Goal: Information Seeking & Learning: Learn about a topic

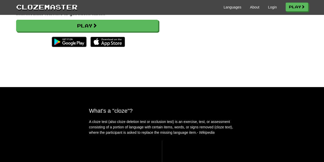
scroll to position [88, 0]
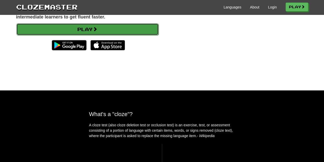
click at [125, 26] on link "Play" at bounding box center [87, 29] width 142 height 12
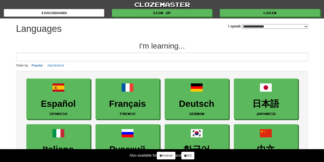
select select "*******"
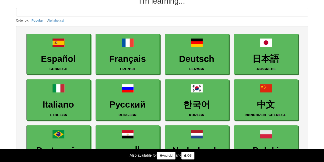
scroll to position [45, 0]
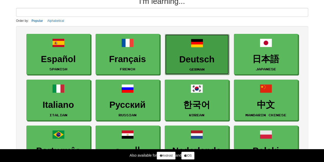
click at [190, 44] on link "Deutsch German" at bounding box center [197, 54] width 64 height 41
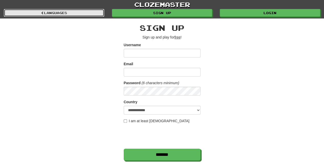
click at [35, 13] on link "Languages" at bounding box center [54, 13] width 101 height 8
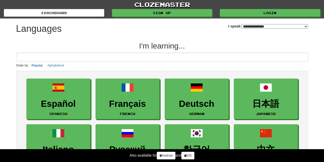
select select "*******"
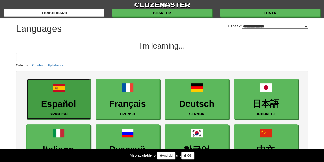
click at [62, 94] on link "Español Spanish" at bounding box center [59, 99] width 64 height 41
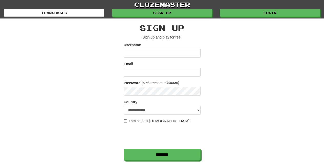
click at [172, 46] on div "Username" at bounding box center [162, 49] width 77 height 15
click at [172, 54] on input "Username" at bounding box center [162, 53] width 77 height 9
click at [146, 58] on form "**********" at bounding box center [162, 101] width 77 height 118
click at [144, 55] on input "Username" at bounding box center [162, 53] width 77 height 9
type input "********"
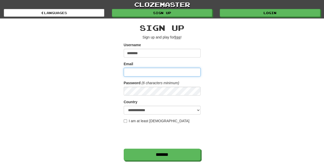
click at [138, 72] on input "Email" at bounding box center [162, 72] width 77 height 9
type input "**********"
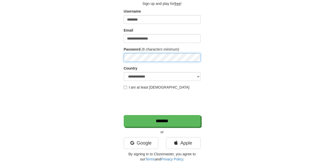
scroll to position [34, 0]
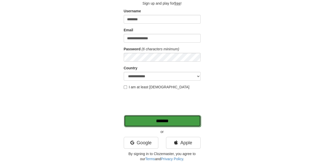
click at [156, 120] on input "*******" at bounding box center [162, 121] width 77 height 12
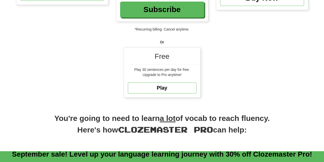
scroll to position [145, 0]
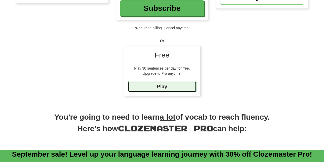
click at [181, 86] on link "Play" at bounding box center [162, 86] width 69 height 11
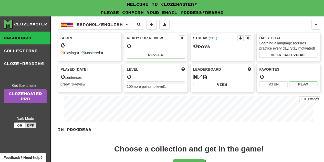
scroll to position [88, 0]
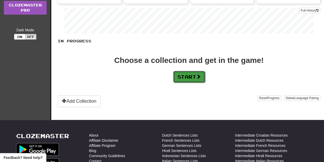
click at [194, 74] on button "Start" at bounding box center [189, 77] width 32 height 12
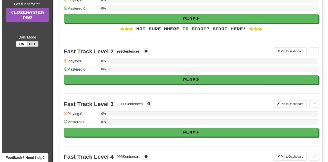
scroll to position [0, 0]
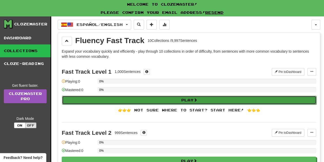
click at [160, 101] on button "Play" at bounding box center [189, 100] width 255 height 9
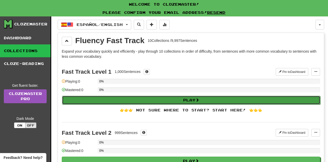
select select "**"
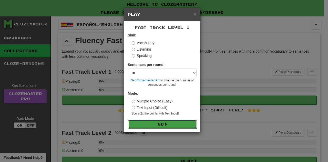
click at [163, 123] on button "Go" at bounding box center [162, 124] width 69 height 9
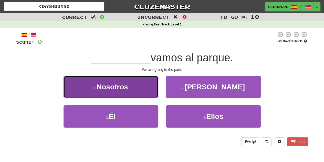
click at [120, 87] on span "Nosotros" at bounding box center [113, 87] width 32 height 8
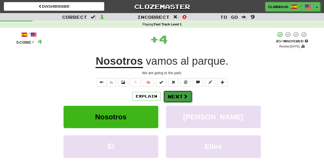
click at [180, 100] on button "Next" at bounding box center [178, 97] width 29 height 12
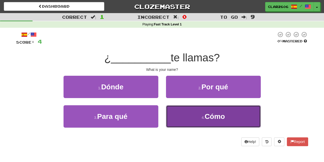
click at [200, 119] on button "4 . Cómo" at bounding box center [213, 116] width 95 height 22
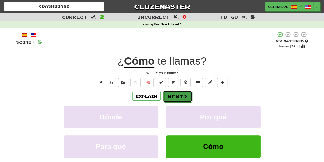
click at [179, 95] on button "Next" at bounding box center [178, 97] width 29 height 12
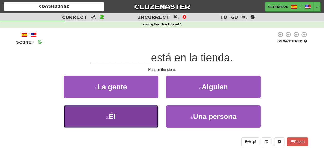
click at [136, 112] on button "3 . Él" at bounding box center [111, 116] width 95 height 22
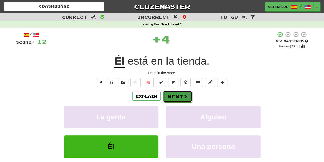
click at [183, 97] on span at bounding box center [185, 96] width 5 height 5
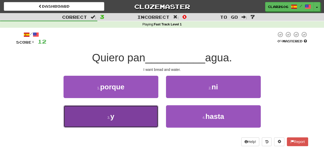
click at [137, 115] on button "3 . y" at bounding box center [111, 116] width 95 height 22
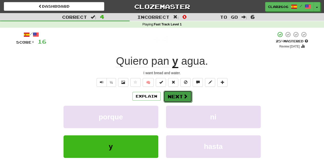
click at [178, 96] on button "Next" at bounding box center [178, 97] width 29 height 12
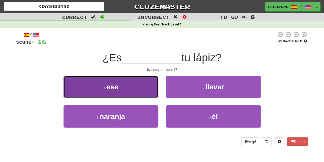
click at [136, 82] on button "1 . ese" at bounding box center [111, 87] width 95 height 22
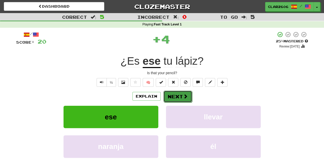
click at [185, 95] on span at bounding box center [185, 96] width 5 height 5
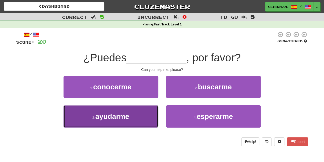
click at [135, 111] on button "3 . ayudarme" at bounding box center [111, 116] width 95 height 22
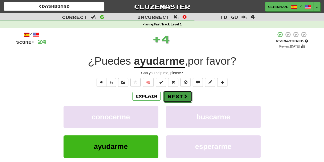
click at [177, 94] on button "Next" at bounding box center [178, 97] width 29 height 12
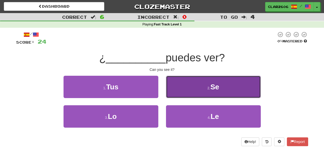
click at [189, 89] on button "2 . Se" at bounding box center [213, 87] width 95 height 22
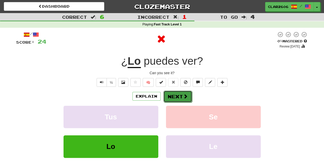
click at [176, 98] on button "Next" at bounding box center [178, 97] width 29 height 12
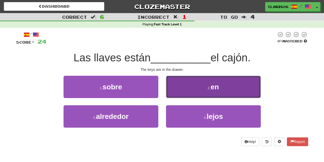
click at [202, 84] on button "2 . en" at bounding box center [213, 87] width 95 height 22
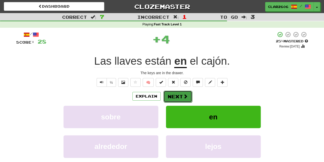
click at [177, 97] on button "Next" at bounding box center [178, 97] width 29 height 12
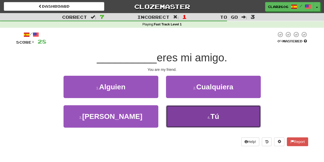
click at [200, 120] on button "4 . Tú" at bounding box center [213, 116] width 95 height 22
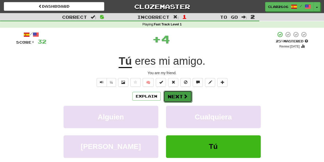
click at [177, 99] on button "Next" at bounding box center [178, 97] width 29 height 12
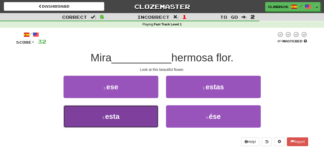
click at [141, 121] on button "3 . esta" at bounding box center [111, 116] width 95 height 22
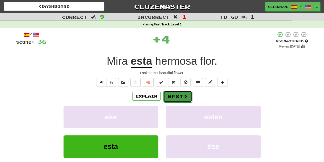
click at [186, 95] on span at bounding box center [185, 96] width 5 height 5
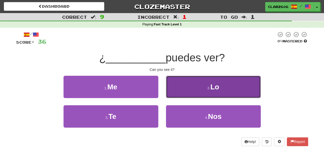
click at [182, 90] on button "2 . Lo" at bounding box center [213, 87] width 95 height 22
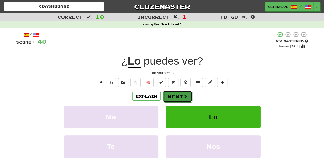
click at [182, 96] on button "Next" at bounding box center [178, 97] width 29 height 12
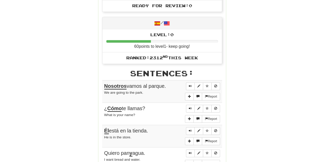
scroll to position [400, 0]
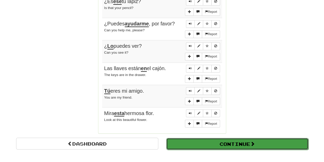
click at [183, 138] on button "Continue" at bounding box center [237, 144] width 142 height 12
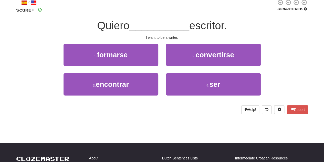
scroll to position [0, 0]
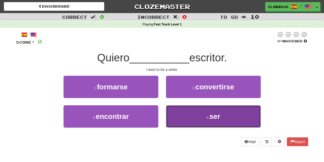
click at [183, 117] on button "4 . ser" at bounding box center [213, 116] width 95 height 22
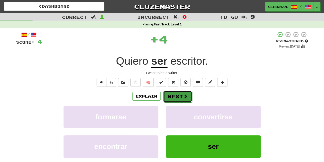
click at [178, 96] on button "Next" at bounding box center [178, 97] width 29 height 12
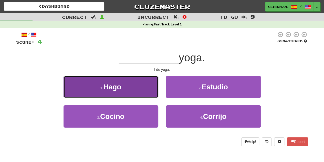
click at [133, 90] on button "1 . Hago" at bounding box center [111, 87] width 95 height 22
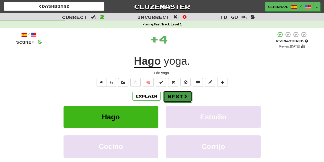
click at [182, 97] on button "Next" at bounding box center [178, 97] width 29 height 12
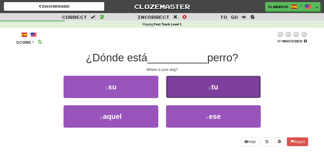
click at [187, 84] on button "2 . tu" at bounding box center [213, 87] width 95 height 22
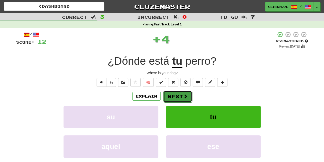
click at [181, 99] on button "Next" at bounding box center [178, 97] width 29 height 12
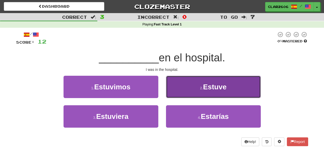
click at [223, 96] on button "2 . Estuve" at bounding box center [213, 87] width 95 height 22
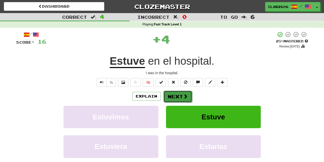
click at [182, 94] on button "Next" at bounding box center [178, 97] width 29 height 12
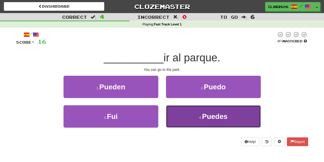
click at [193, 116] on button "4 . Puedes" at bounding box center [213, 116] width 95 height 22
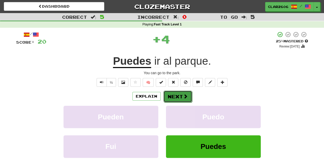
click at [180, 101] on button "Next" at bounding box center [178, 97] width 29 height 12
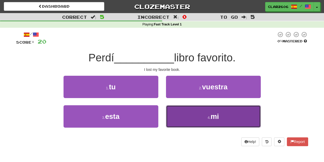
click at [193, 111] on button "4 . mi" at bounding box center [213, 116] width 95 height 22
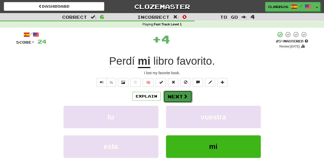
click at [186, 99] on button "Next" at bounding box center [178, 97] width 29 height 12
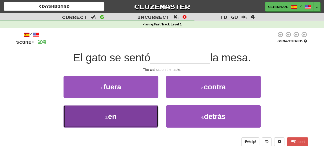
click at [139, 109] on button "3 . en" at bounding box center [111, 116] width 95 height 22
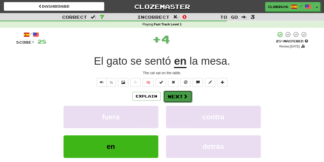
click at [180, 95] on button "Next" at bounding box center [178, 97] width 29 height 12
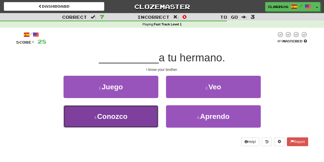
click at [140, 124] on button "3 . Conozco" at bounding box center [111, 116] width 95 height 22
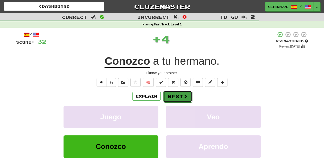
click at [188, 100] on button "Next" at bounding box center [178, 97] width 29 height 12
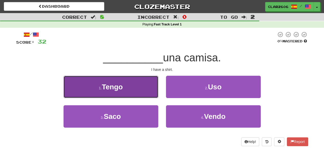
click at [128, 85] on button "1 . Tengo" at bounding box center [111, 87] width 95 height 22
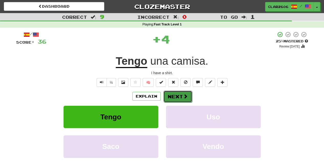
click at [175, 98] on button "Next" at bounding box center [178, 97] width 29 height 12
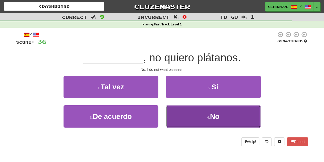
click at [201, 117] on button "4 . No" at bounding box center [213, 116] width 95 height 22
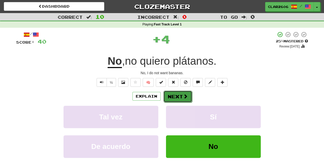
click at [182, 99] on button "Next" at bounding box center [178, 97] width 29 height 12
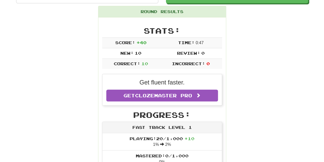
scroll to position [59, 0]
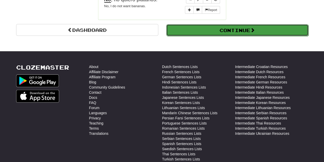
click at [205, 27] on button "Continue" at bounding box center [237, 30] width 142 height 12
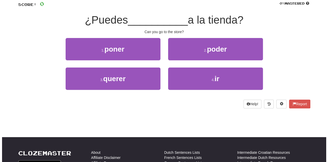
scroll to position [0, 0]
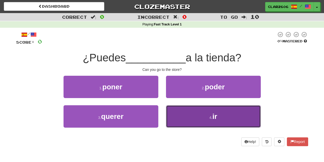
click at [194, 117] on button "4 . ir" at bounding box center [213, 116] width 95 height 22
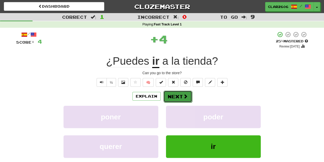
click at [181, 96] on button "Next" at bounding box center [178, 97] width 29 height 12
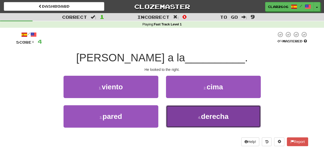
click at [184, 111] on button "4 . derecha" at bounding box center [213, 116] width 95 height 22
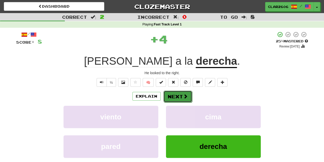
click at [182, 94] on button "Next" at bounding box center [178, 97] width 29 height 12
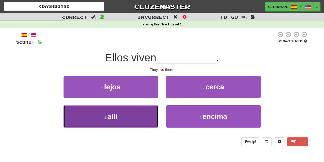
click at [142, 119] on button "3 . allí" at bounding box center [111, 116] width 95 height 22
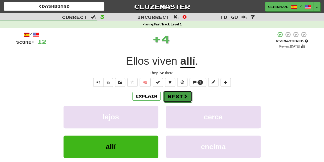
click at [176, 96] on button "Next" at bounding box center [178, 97] width 29 height 12
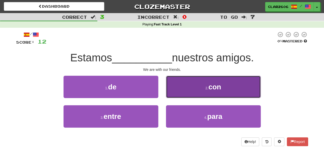
click at [201, 82] on button "2 . con" at bounding box center [213, 87] width 95 height 22
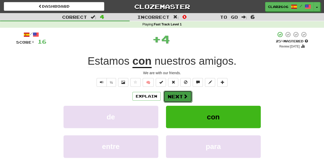
click at [180, 100] on button "Next" at bounding box center [178, 97] width 29 height 12
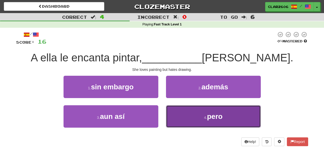
click at [195, 115] on button "4 . pero" at bounding box center [213, 116] width 95 height 22
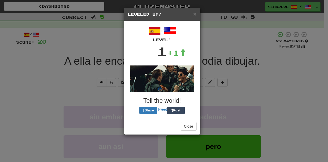
click at [183, 98] on div "/ Level: 1 +1 Tell the world! Share Tweet Post" at bounding box center [162, 69] width 76 height 97
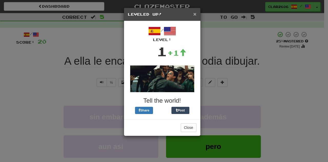
click at [194, 14] on span "×" at bounding box center [194, 14] width 3 height 6
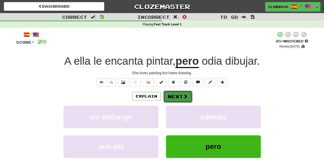
click at [183, 95] on span at bounding box center [185, 96] width 5 height 5
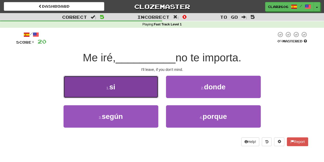
click at [117, 89] on button "1 . si" at bounding box center [111, 87] width 95 height 22
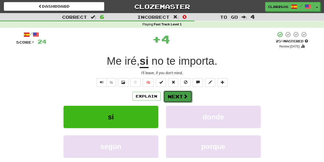
click at [177, 99] on button "Next" at bounding box center [178, 97] width 29 height 12
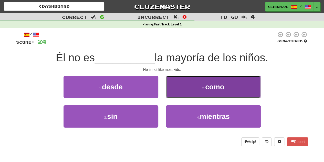
click at [217, 94] on button "2 . como" at bounding box center [213, 87] width 95 height 22
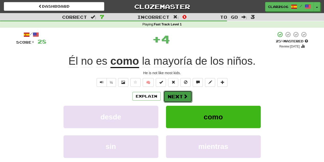
click at [187, 96] on span at bounding box center [185, 96] width 5 height 5
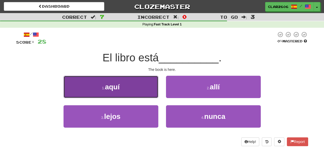
click at [139, 87] on button "1 . aquí" at bounding box center [111, 87] width 95 height 22
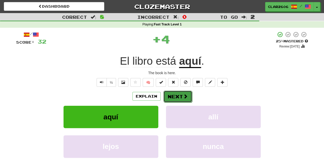
click at [177, 93] on button "Next" at bounding box center [178, 97] width 29 height 12
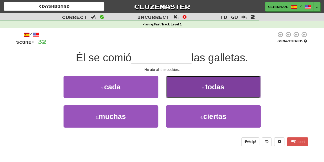
click at [195, 90] on button "2 . todas" at bounding box center [213, 87] width 95 height 22
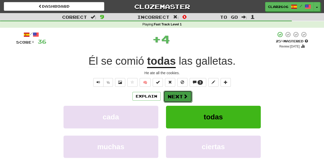
click at [187, 94] on span at bounding box center [185, 96] width 5 height 5
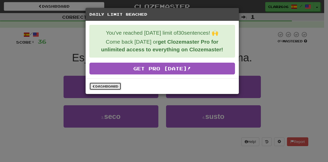
click at [106, 85] on link "Dashboard" at bounding box center [106, 86] width 32 height 8
